Goal: Information Seeking & Learning: Learn about a topic

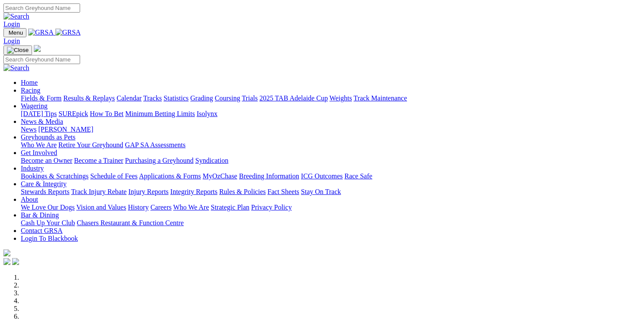
click at [40, 87] on link "Racing" at bounding box center [30, 90] width 19 height 7
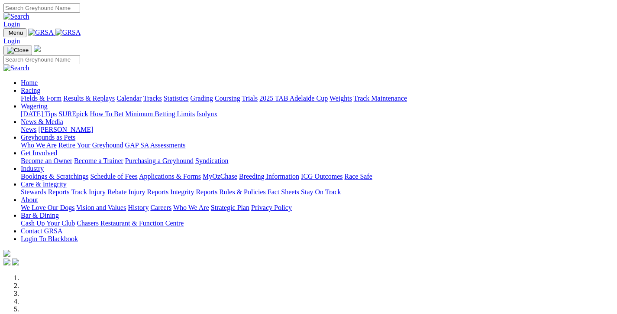
click at [55, 94] on link "Fields & Form" at bounding box center [41, 97] width 41 height 7
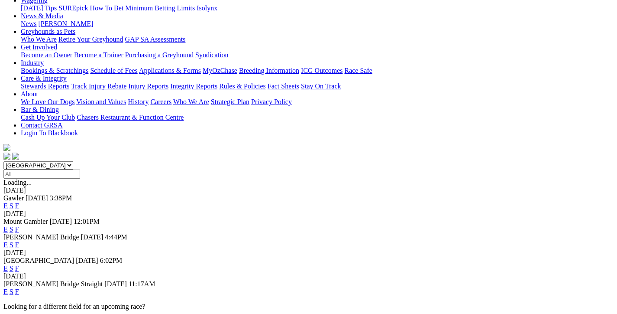
scroll to position [217, 0]
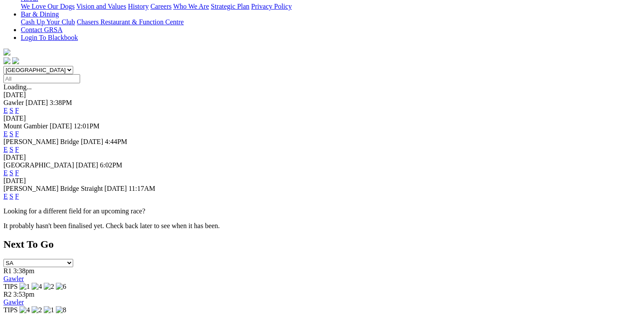
click at [19, 169] on link "F" at bounding box center [17, 172] width 4 height 7
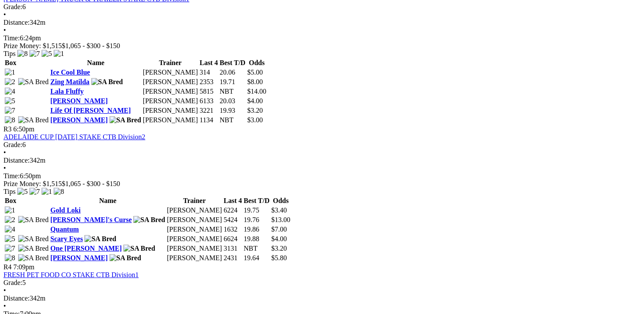
scroll to position [520, 0]
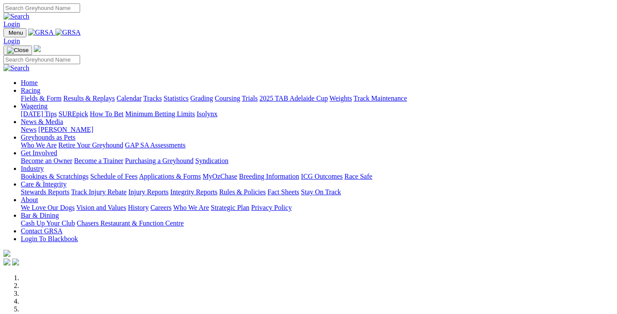
click at [58, 94] on link "Fields & Form" at bounding box center [41, 97] width 41 height 7
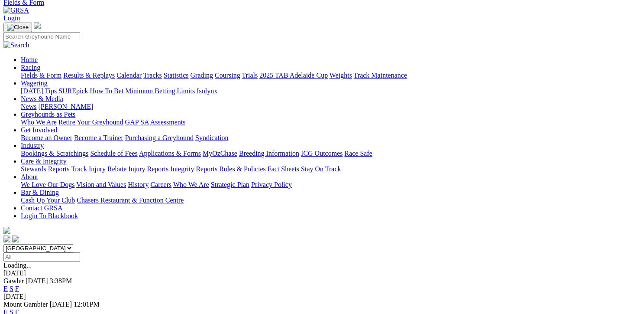
scroll to position [173, 0]
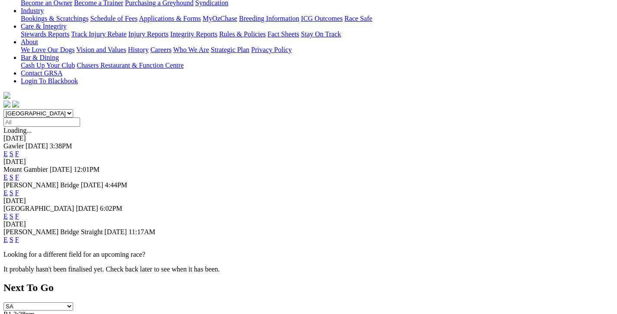
click at [19, 236] on link "F" at bounding box center [17, 239] width 4 height 7
